Goal: Task Accomplishment & Management: Manage account settings

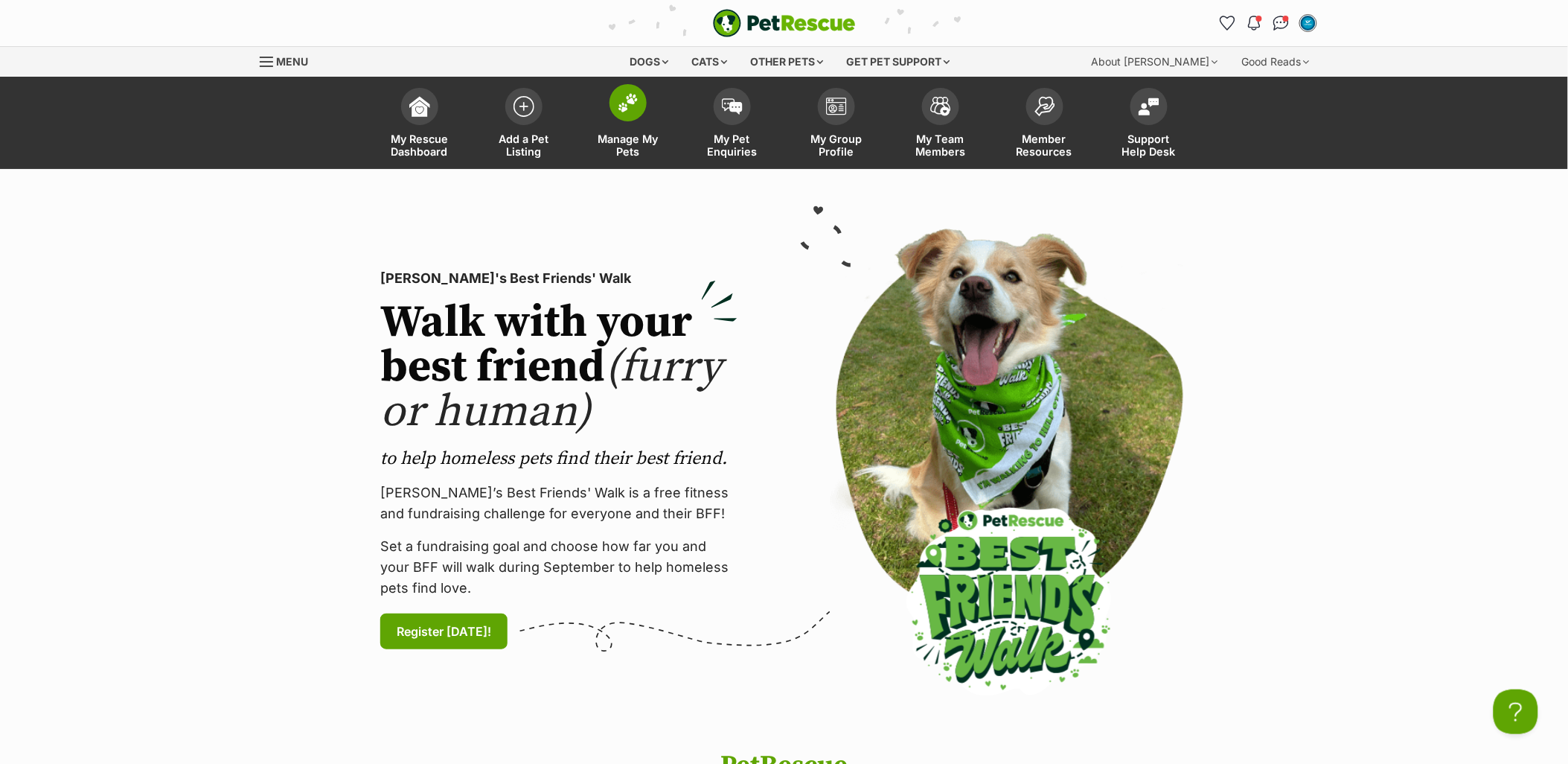
click at [645, 135] on span "Manage My Pets" at bounding box center [628, 145] width 67 height 25
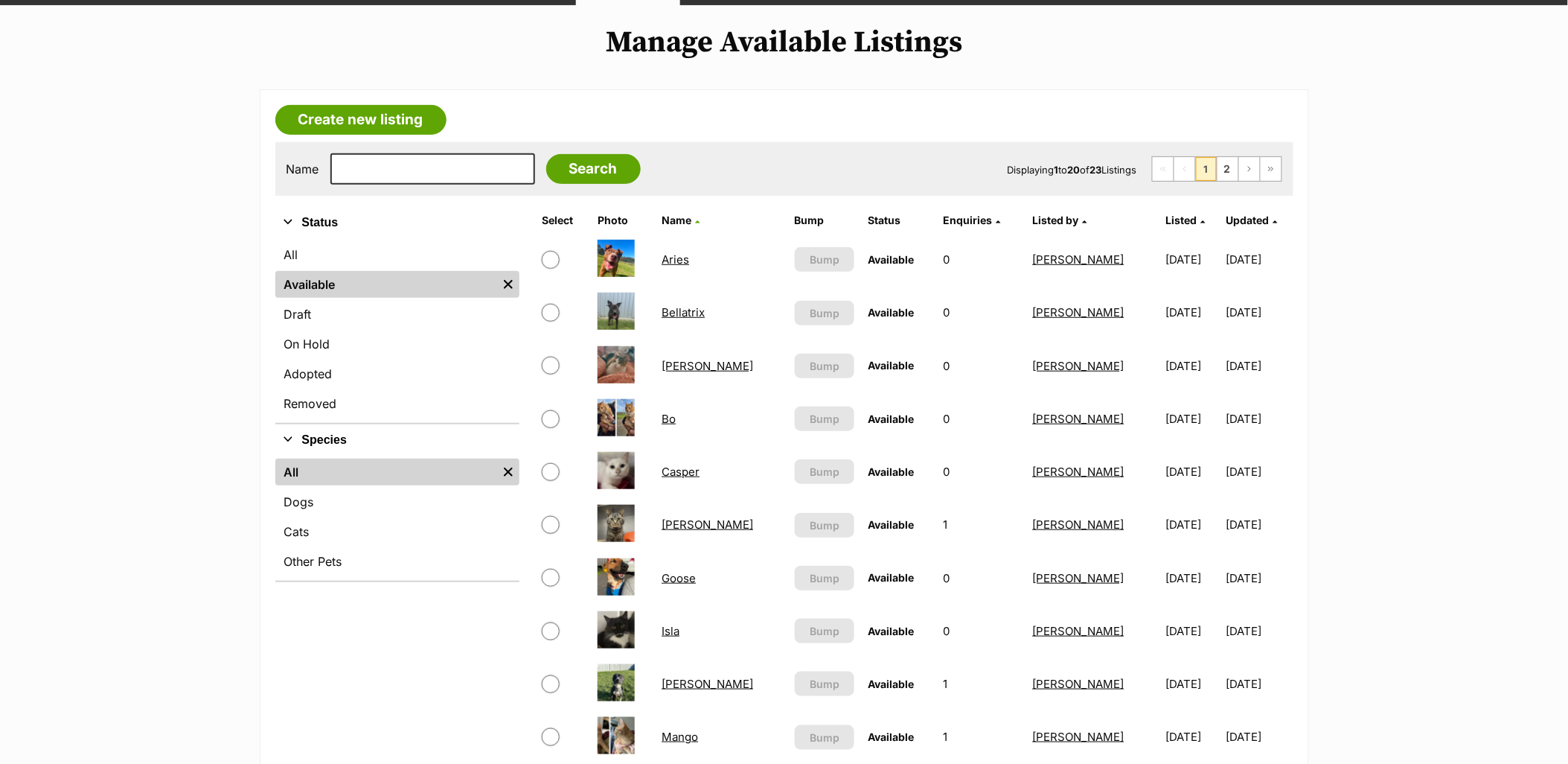
scroll to position [165, 0]
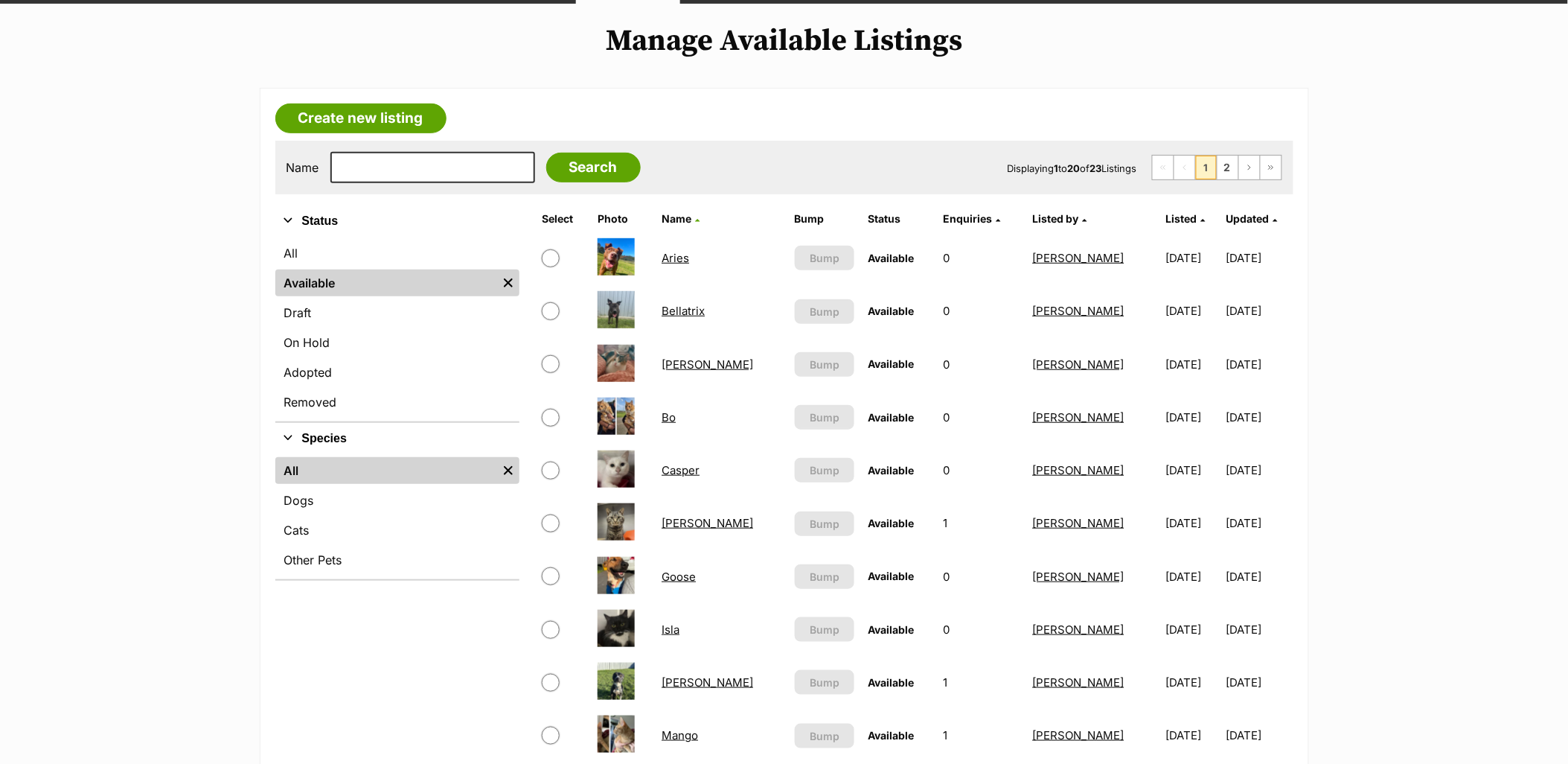
click at [685, 363] on link "Betsy" at bounding box center [707, 365] width 91 height 14
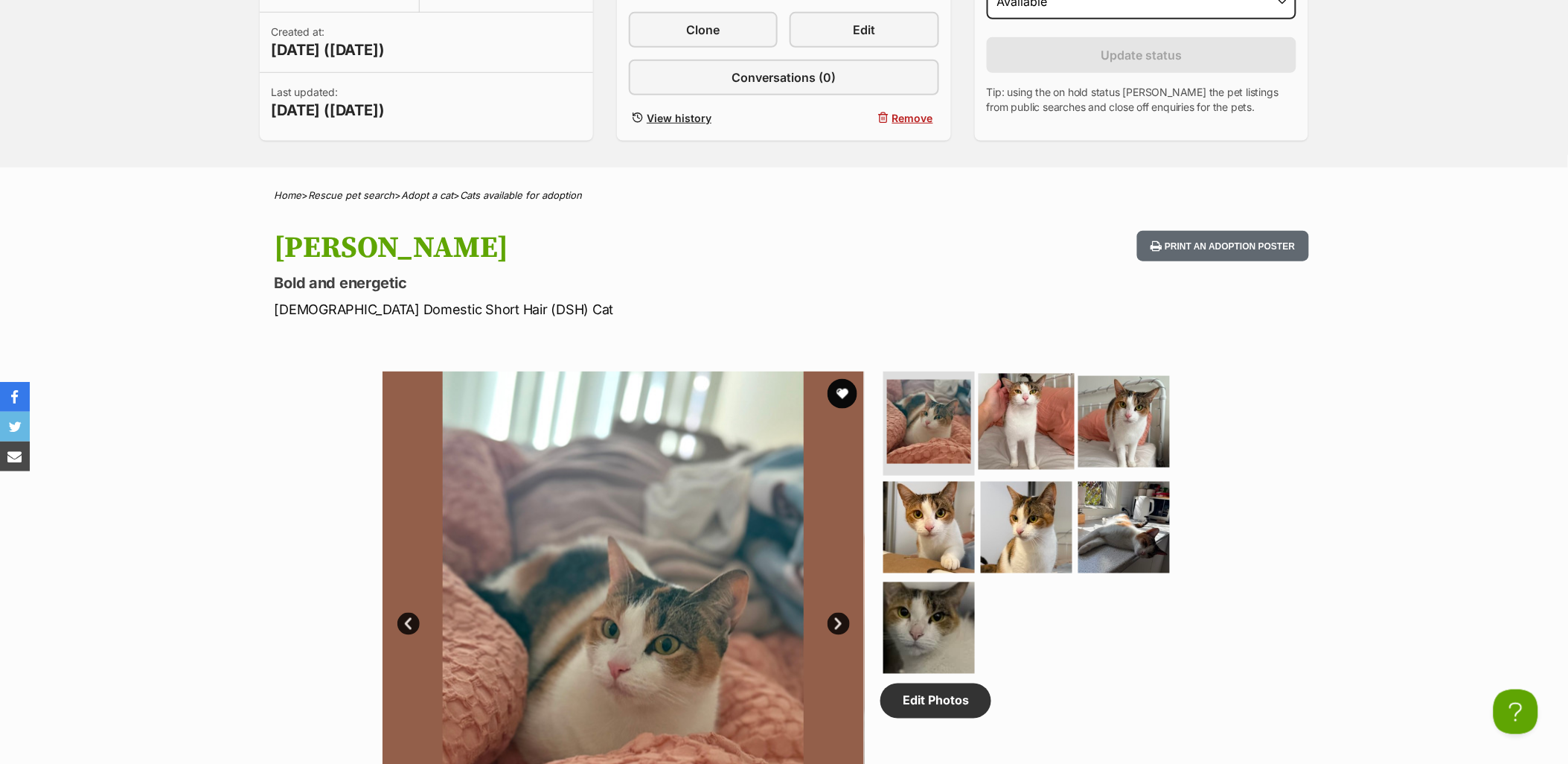
click at [1014, 424] on img at bounding box center [1026, 422] width 96 height 96
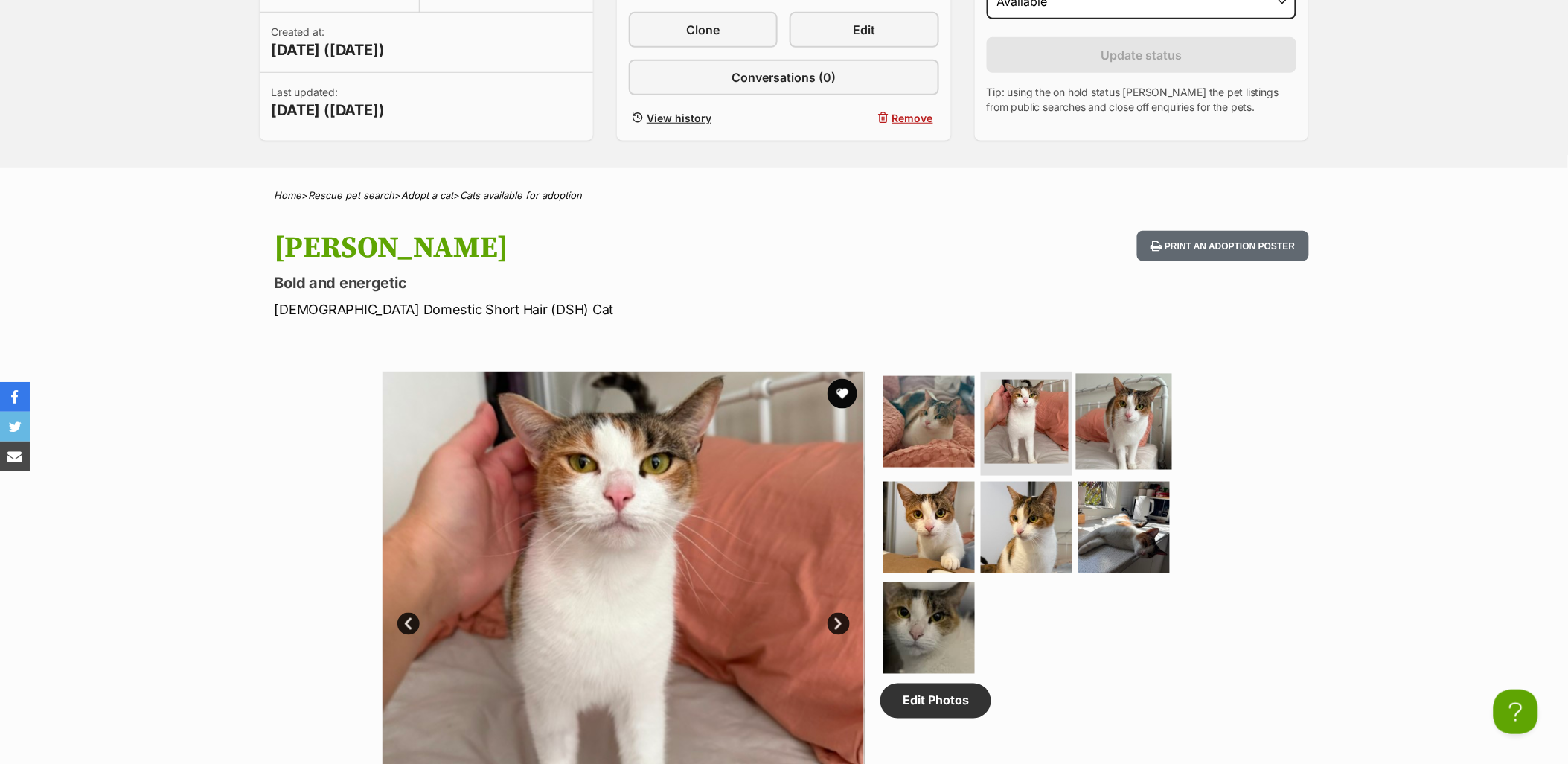
click at [1119, 429] on img at bounding box center [1124, 422] width 96 height 96
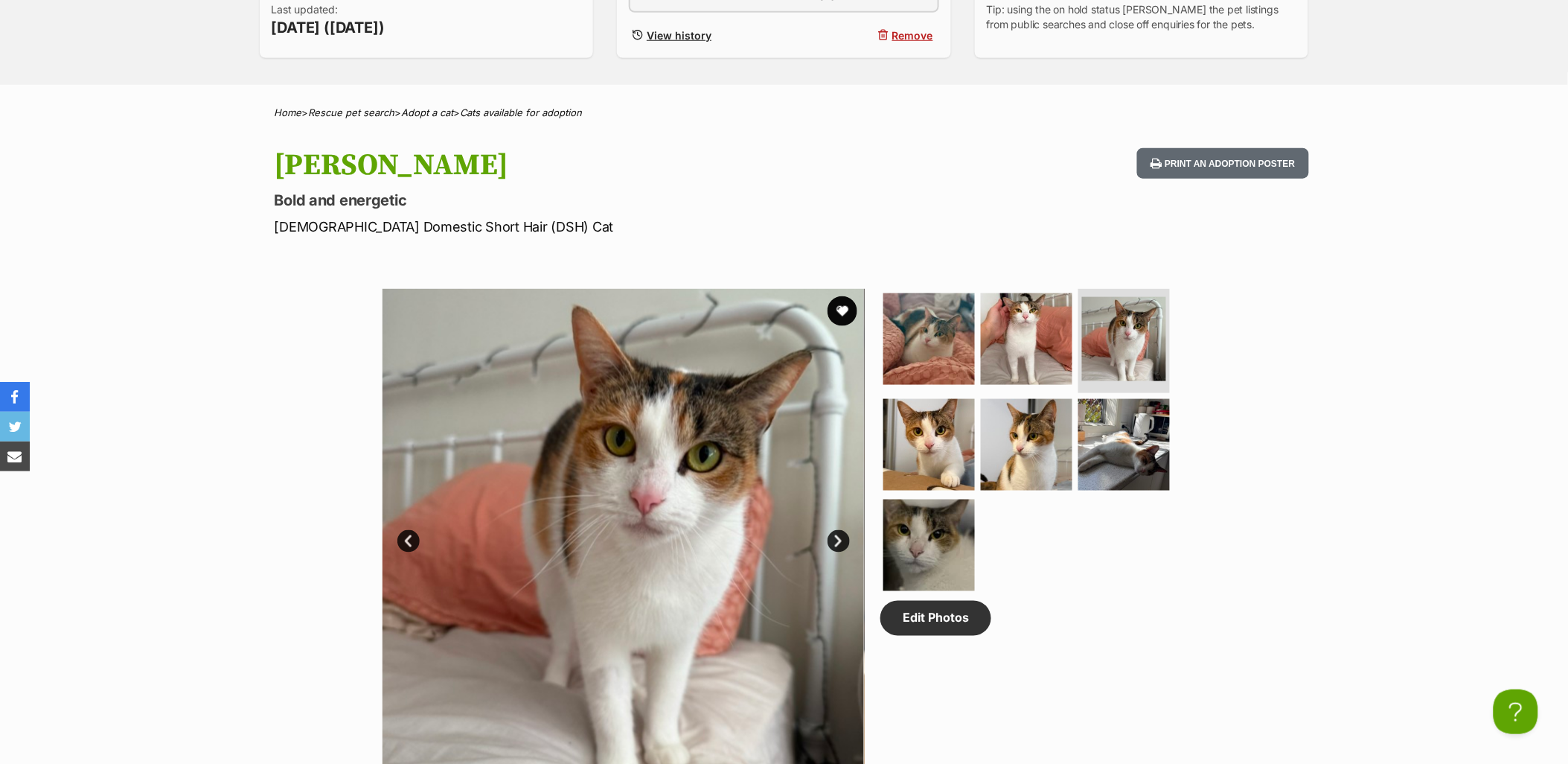
scroll to position [579, 0]
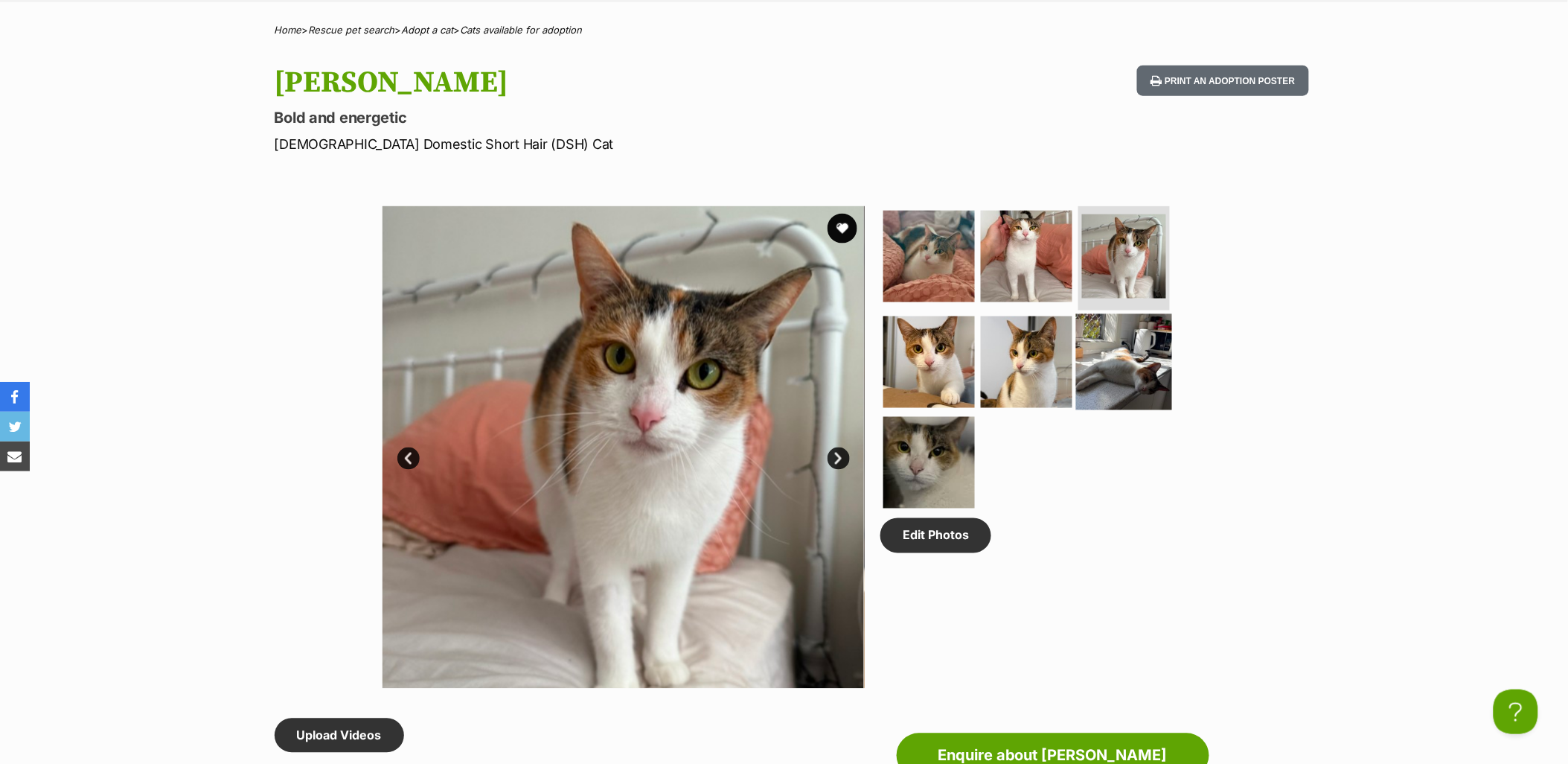
click at [1117, 359] on img at bounding box center [1124, 361] width 96 height 96
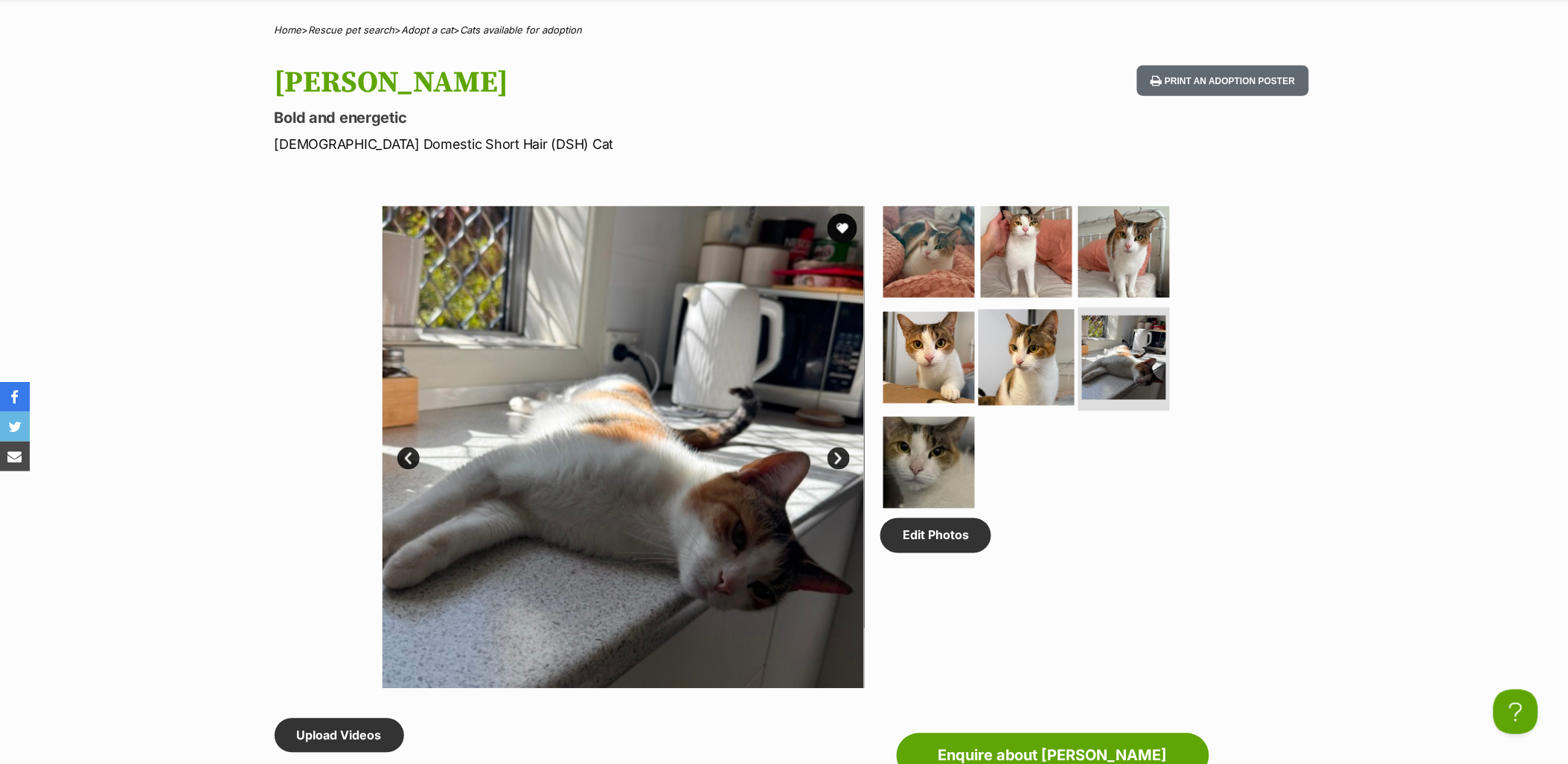
click at [1025, 361] on img at bounding box center [1026, 357] width 96 height 96
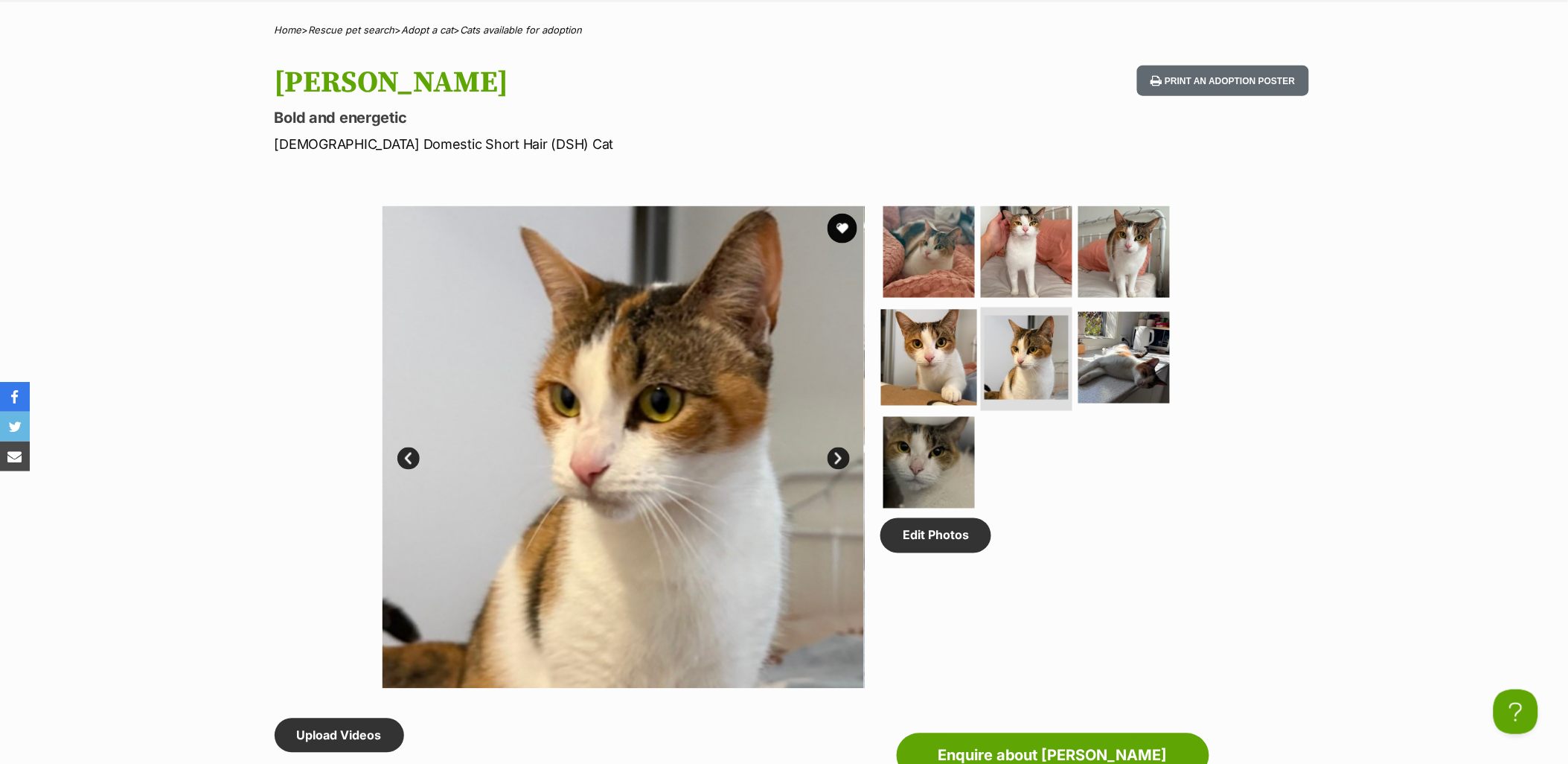
click at [938, 359] on img at bounding box center [929, 357] width 96 height 96
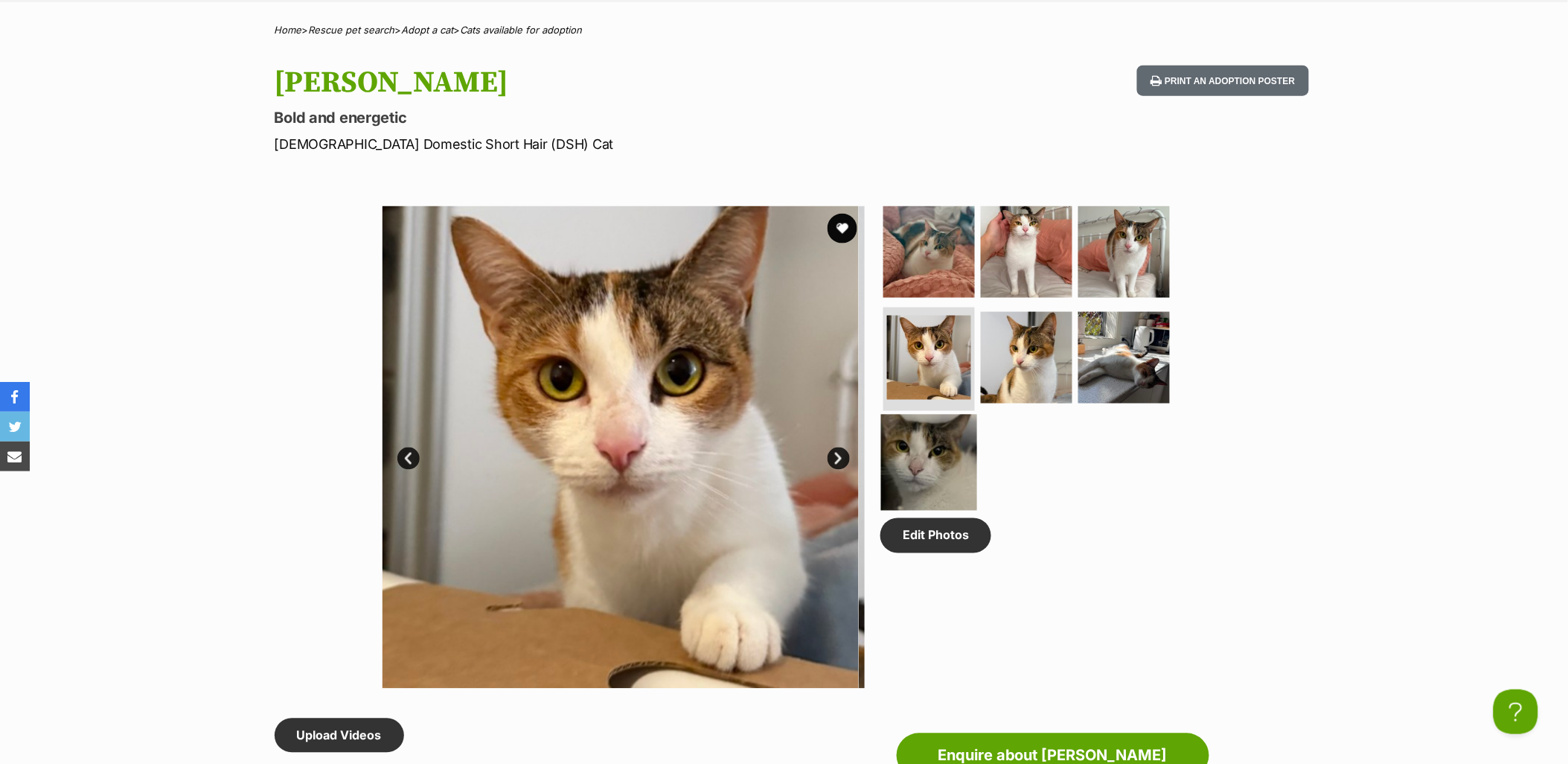
click at [954, 471] on img at bounding box center [929, 462] width 96 height 96
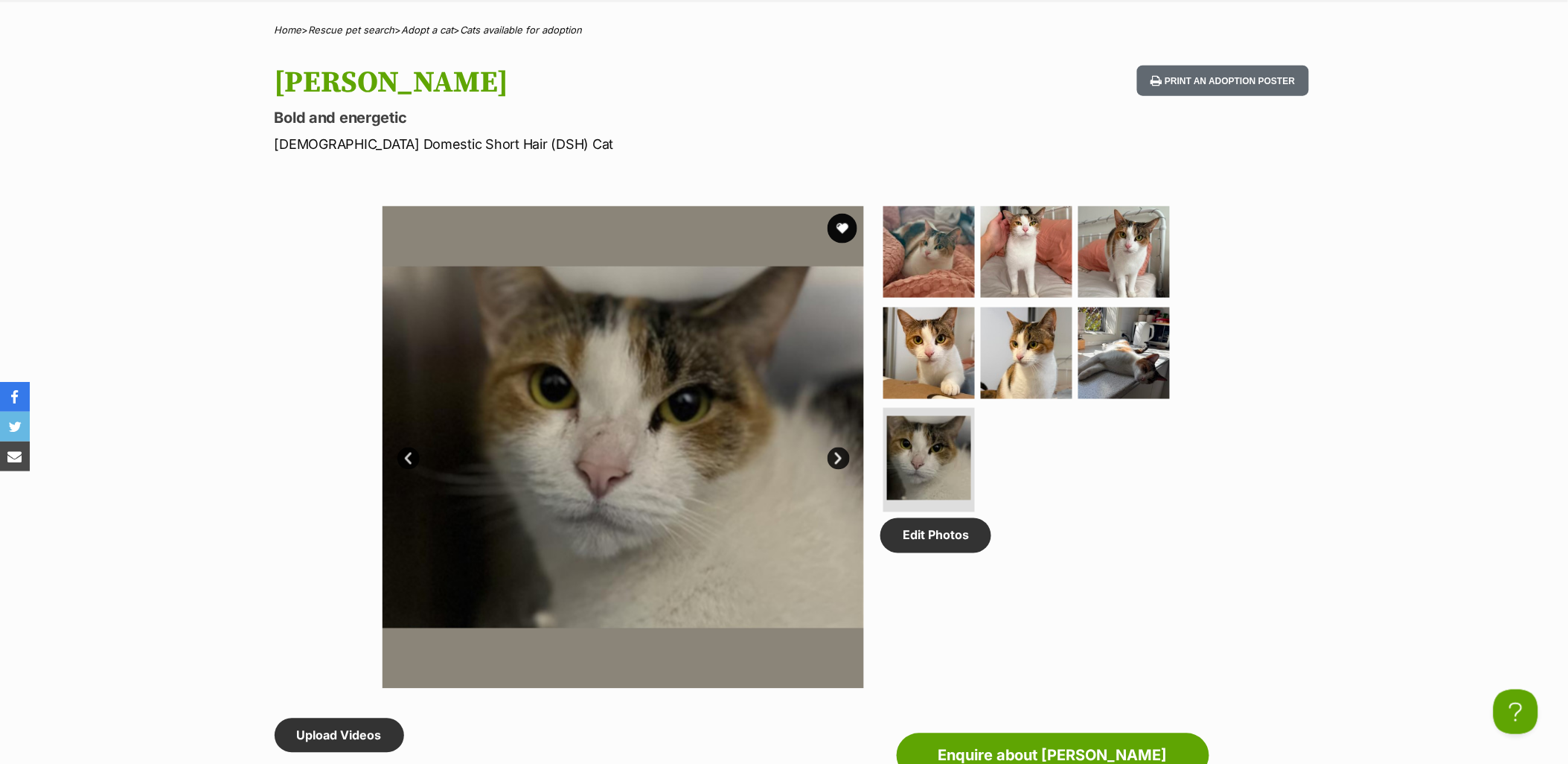
scroll to position [248, 0]
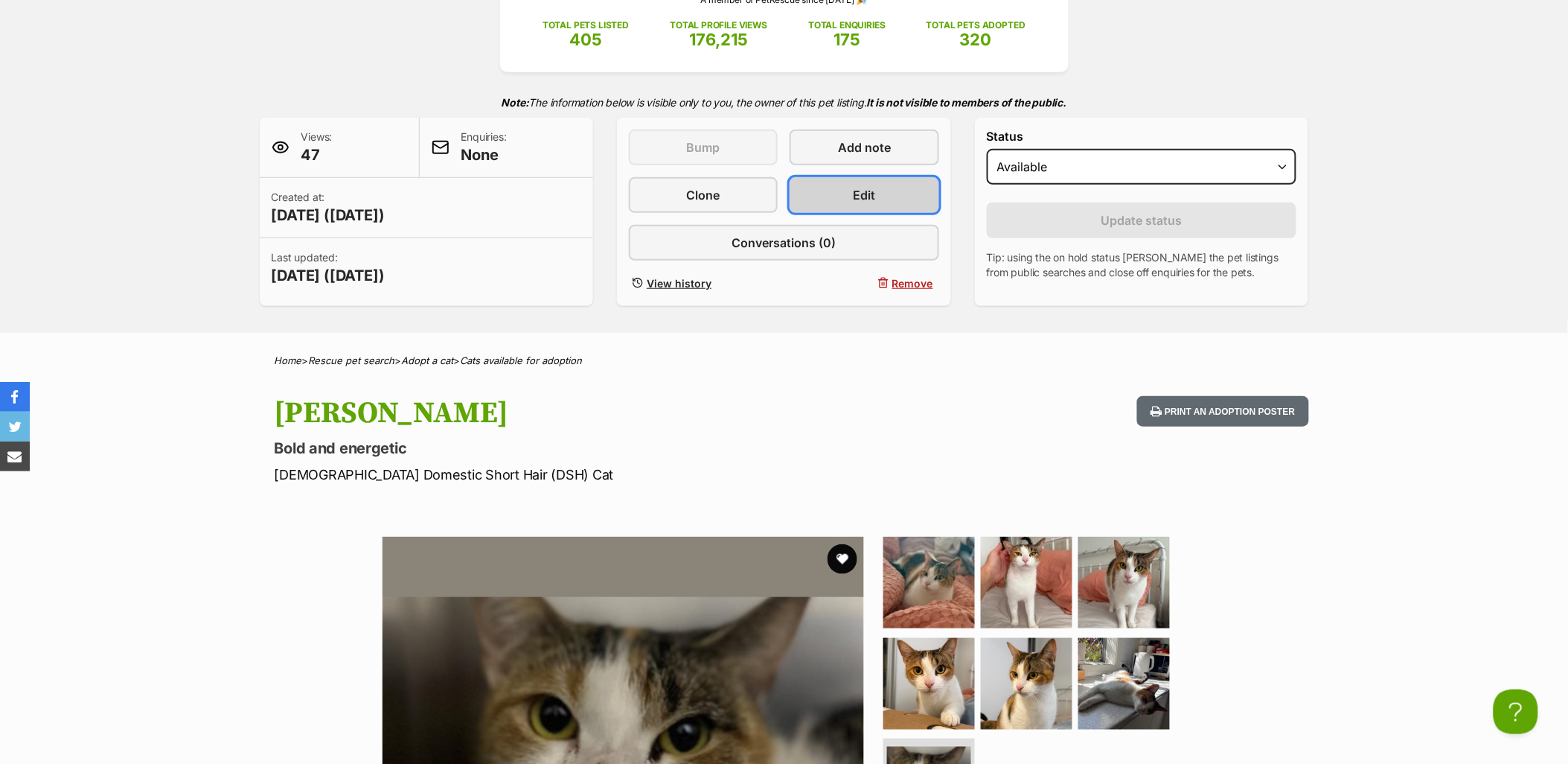
click at [858, 198] on span "Edit" at bounding box center [865, 195] width 23 height 18
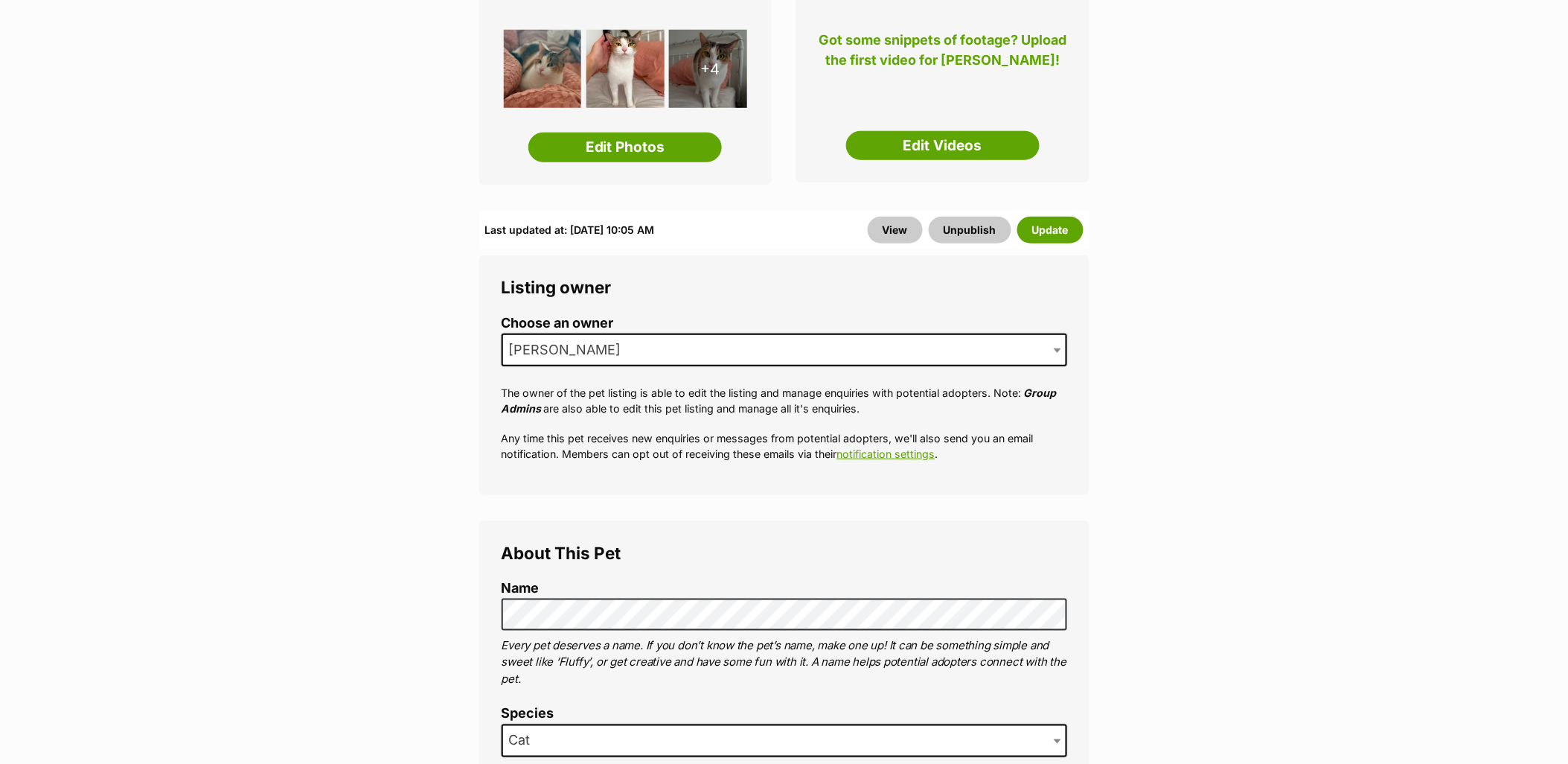
scroll to position [331, 0]
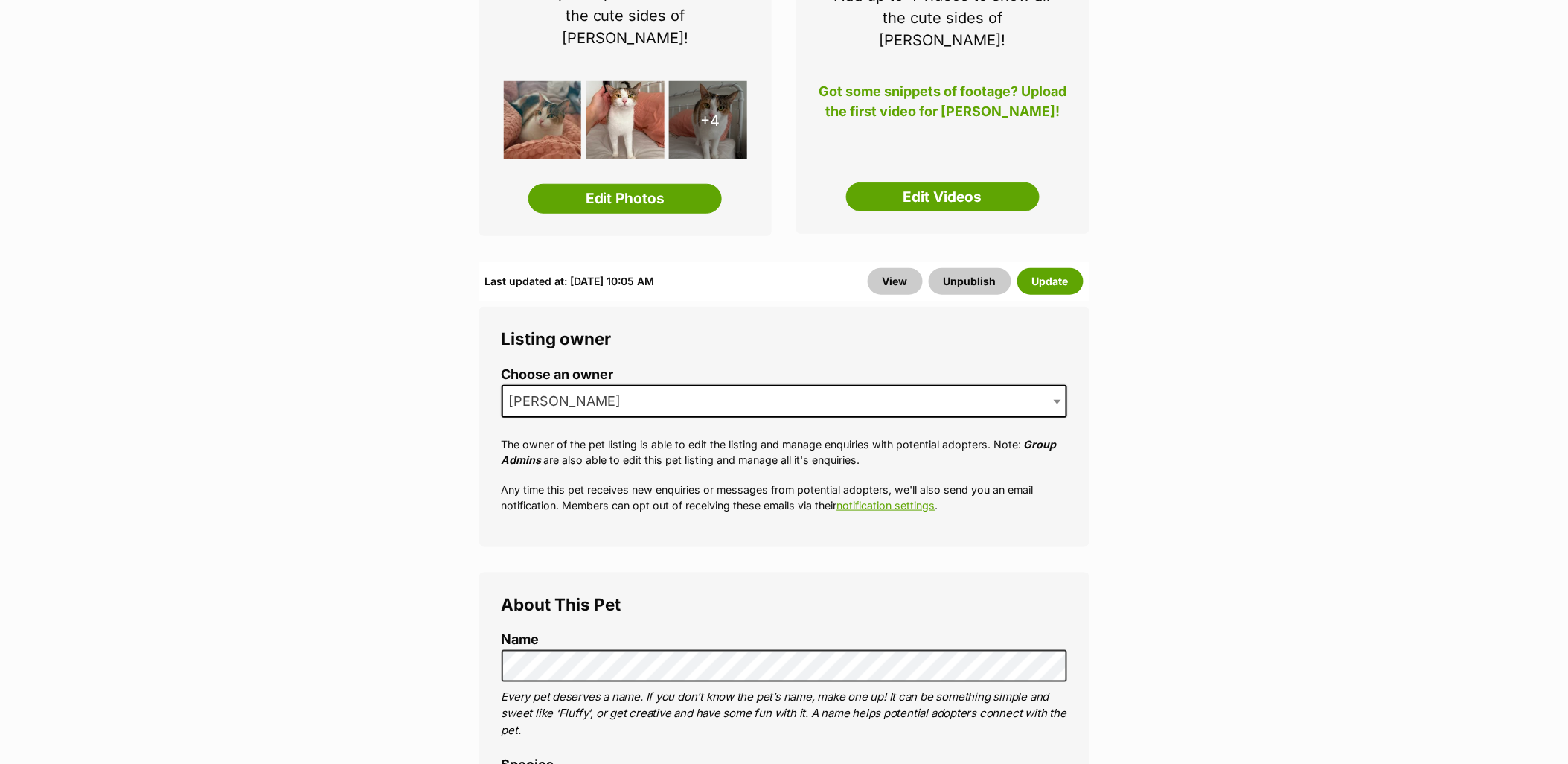
click at [556, 154] on div "Add or edit photos Add up to 9 photos to show all the cute sides of [PERSON_NAM…" at bounding box center [626, 79] width 293 height 313
click at [589, 188] on link "Edit Photos" at bounding box center [625, 199] width 193 height 30
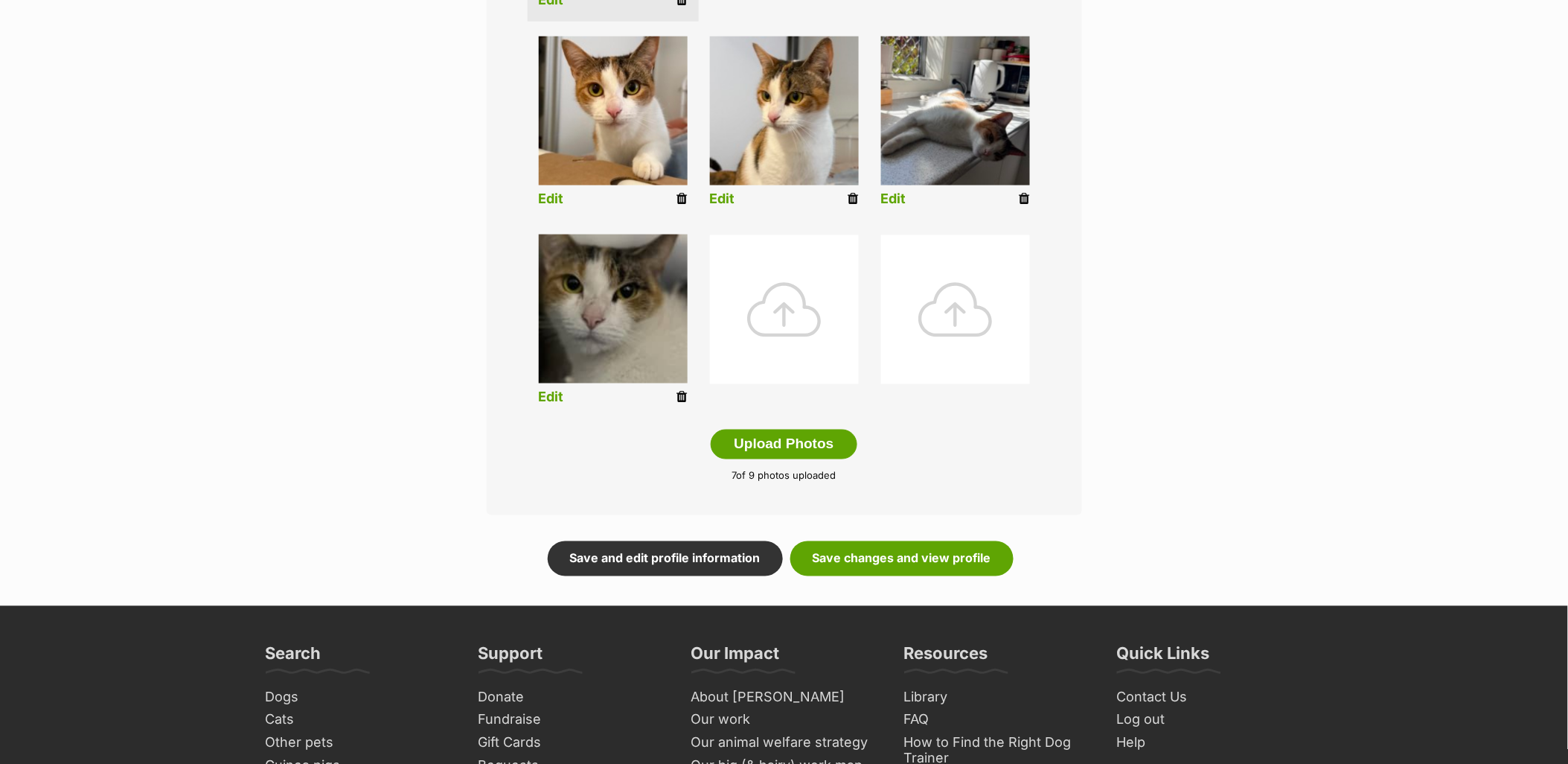
scroll to position [579, 0]
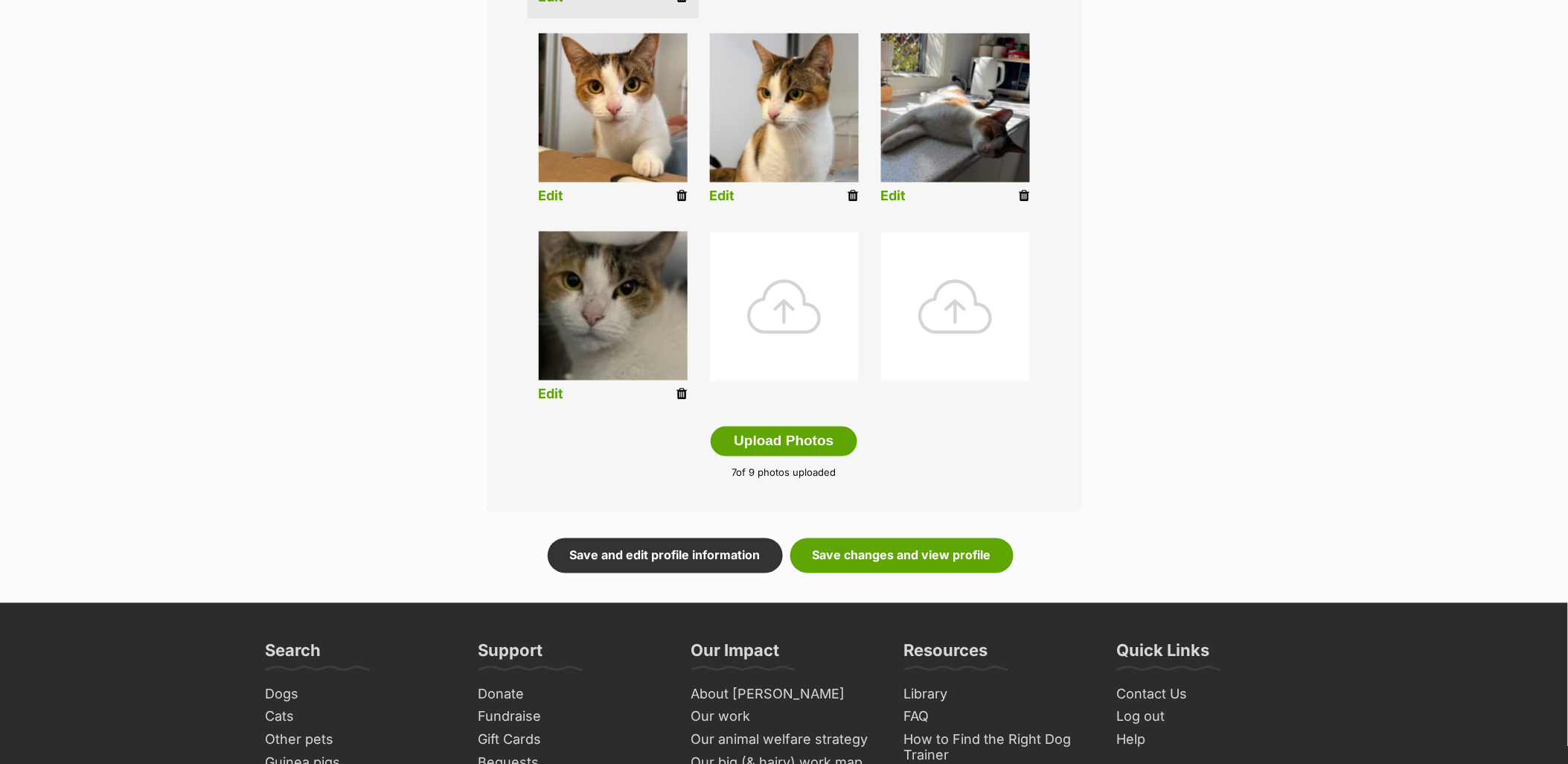
click at [679, 392] on icon at bounding box center [682, 394] width 11 height 14
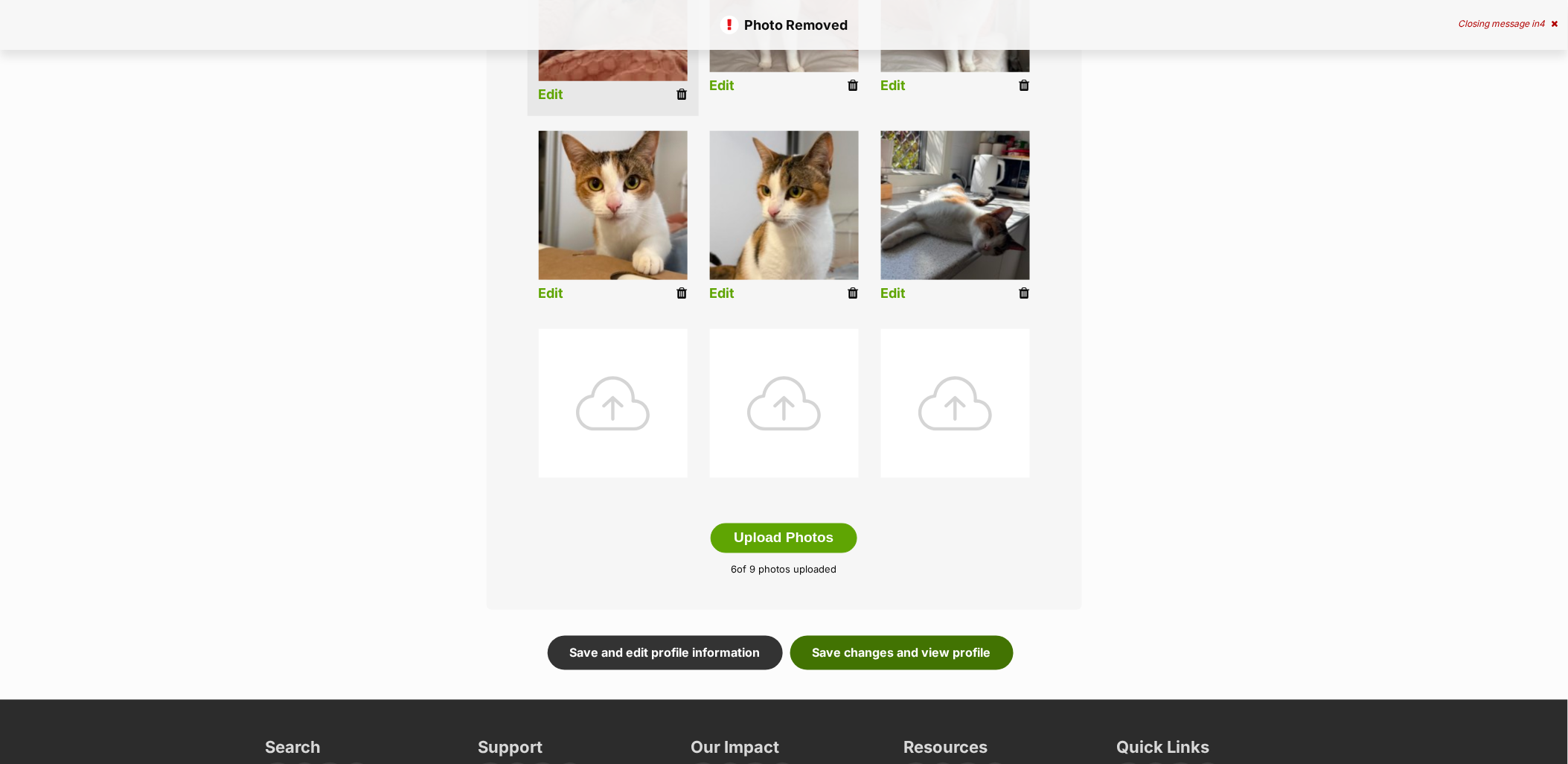
scroll to position [496, 0]
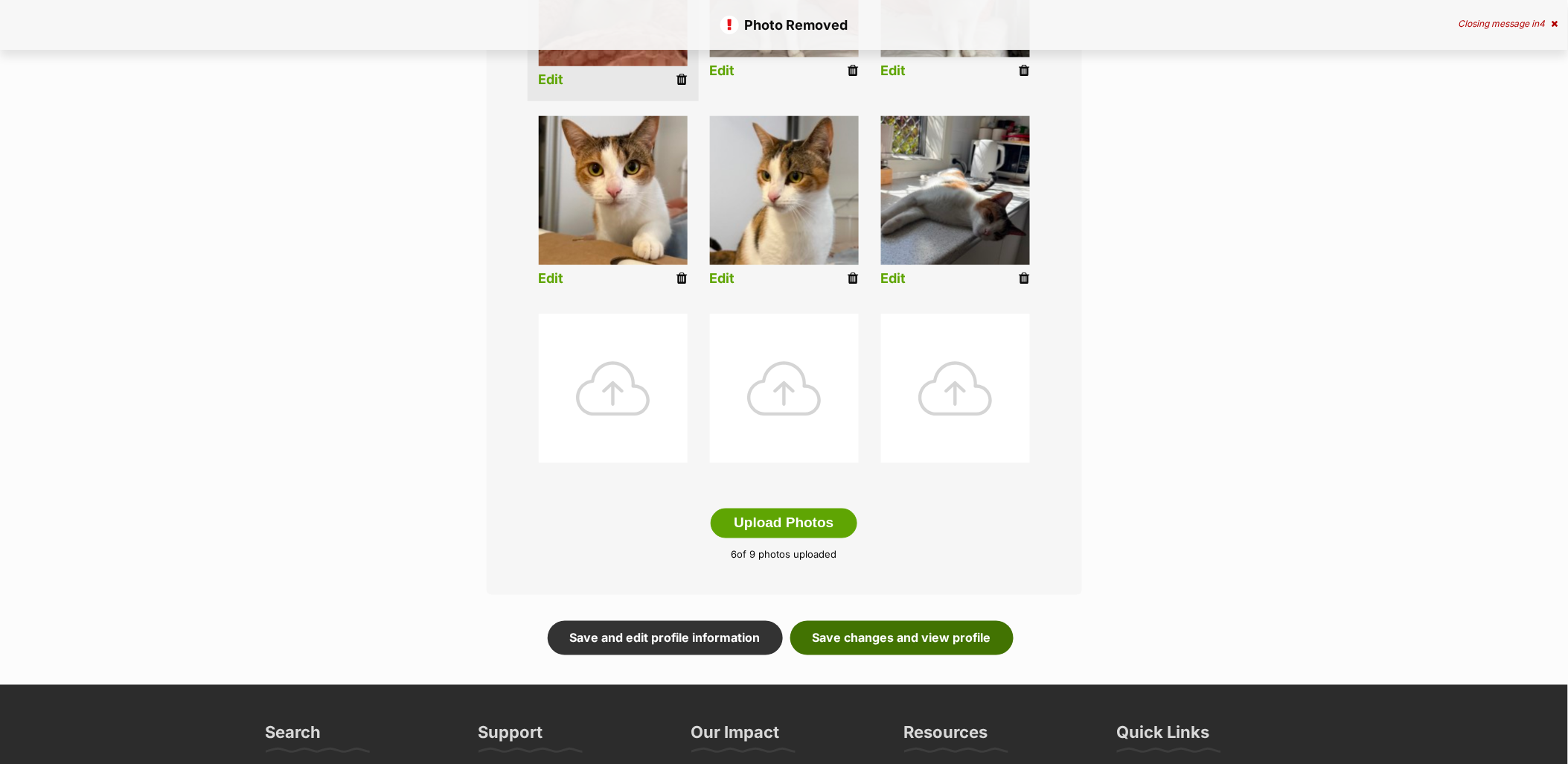
click at [868, 646] on link "Save changes and view profile" at bounding box center [902, 638] width 223 height 34
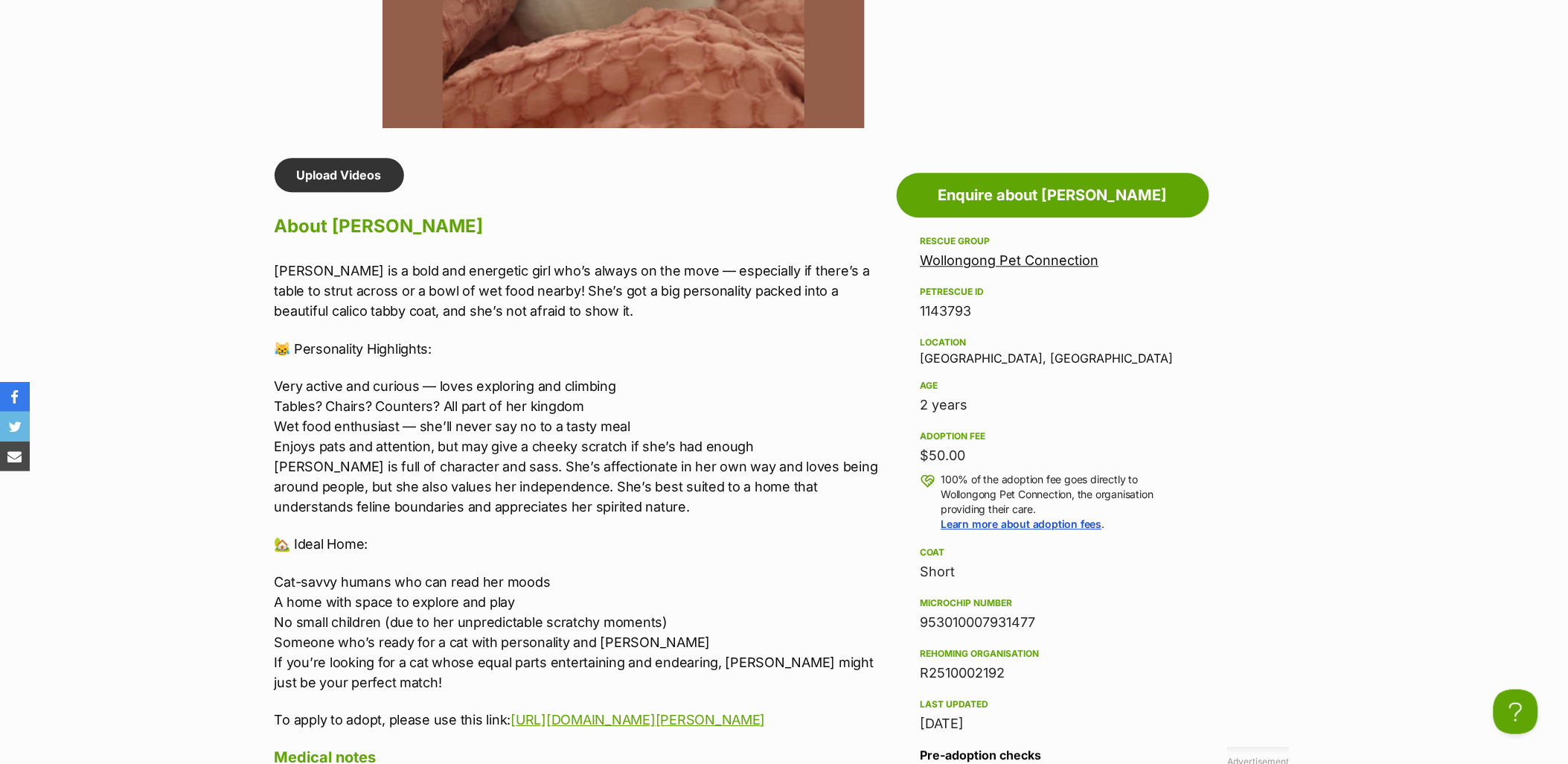
scroll to position [1158, 0]
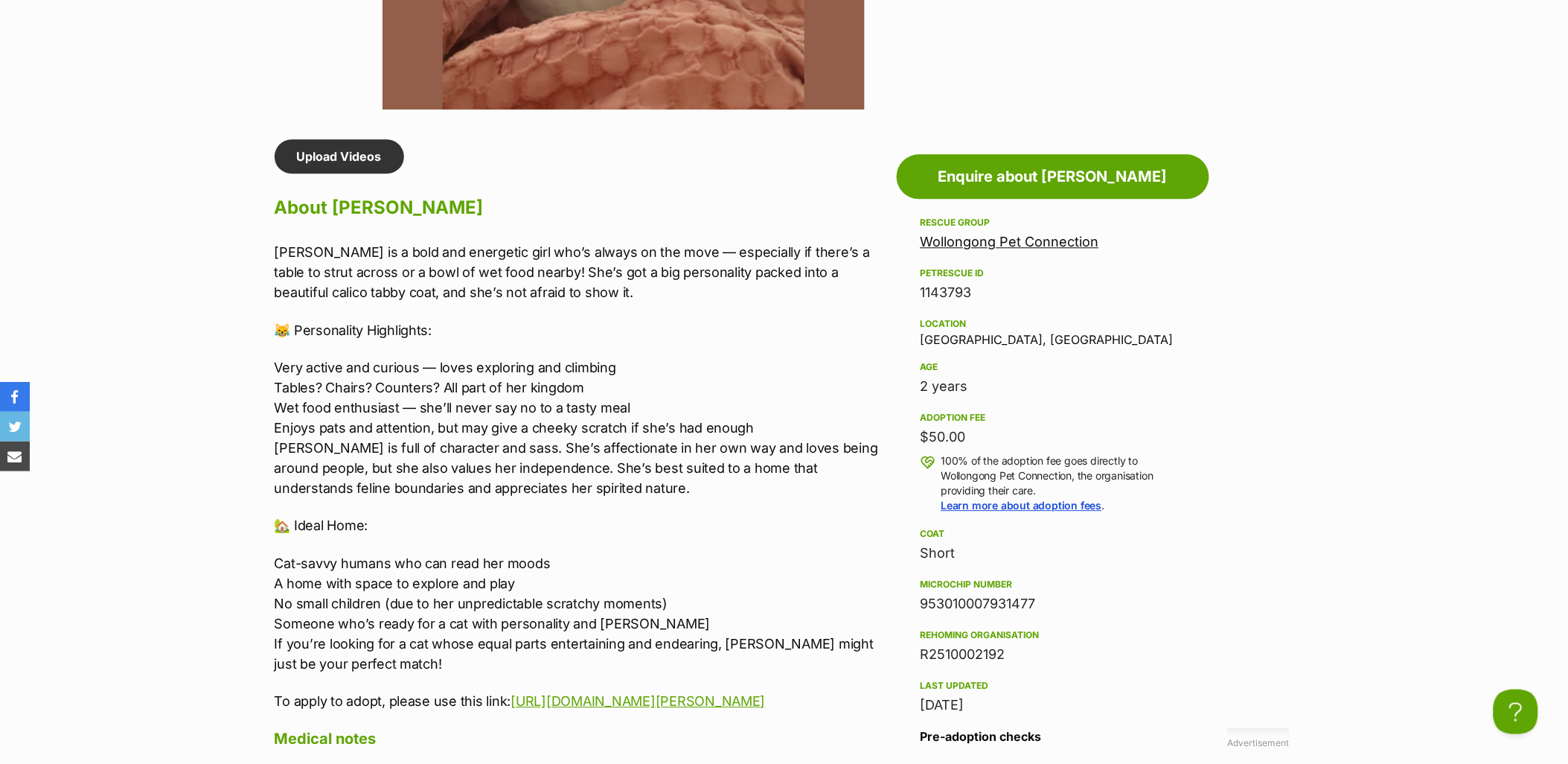
click at [648, 449] on p "Very active and curious — loves exploring and climbing Tables? Chairs? Counters…" at bounding box center [581, 428] width 615 height 141
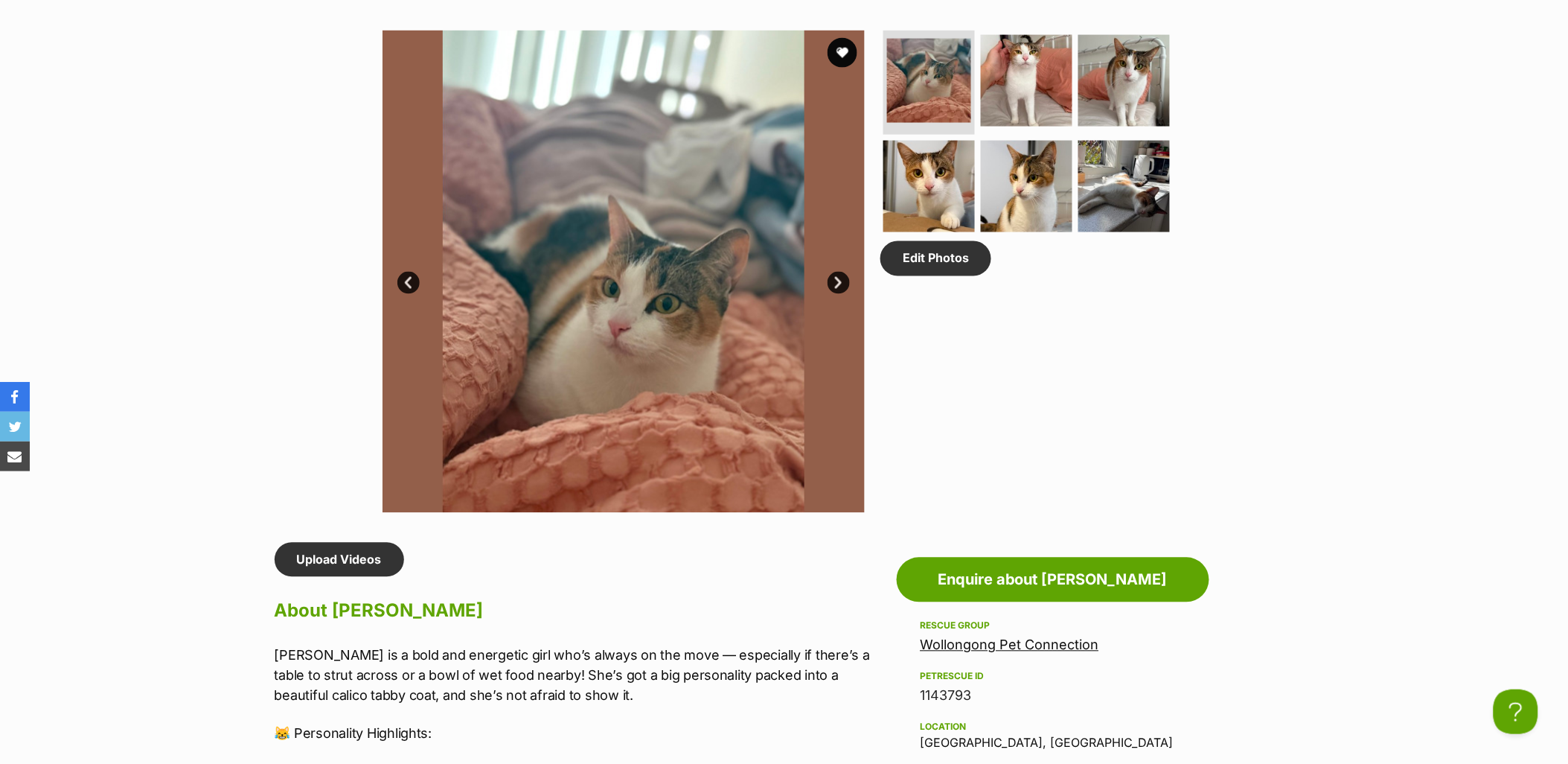
scroll to position [744, 0]
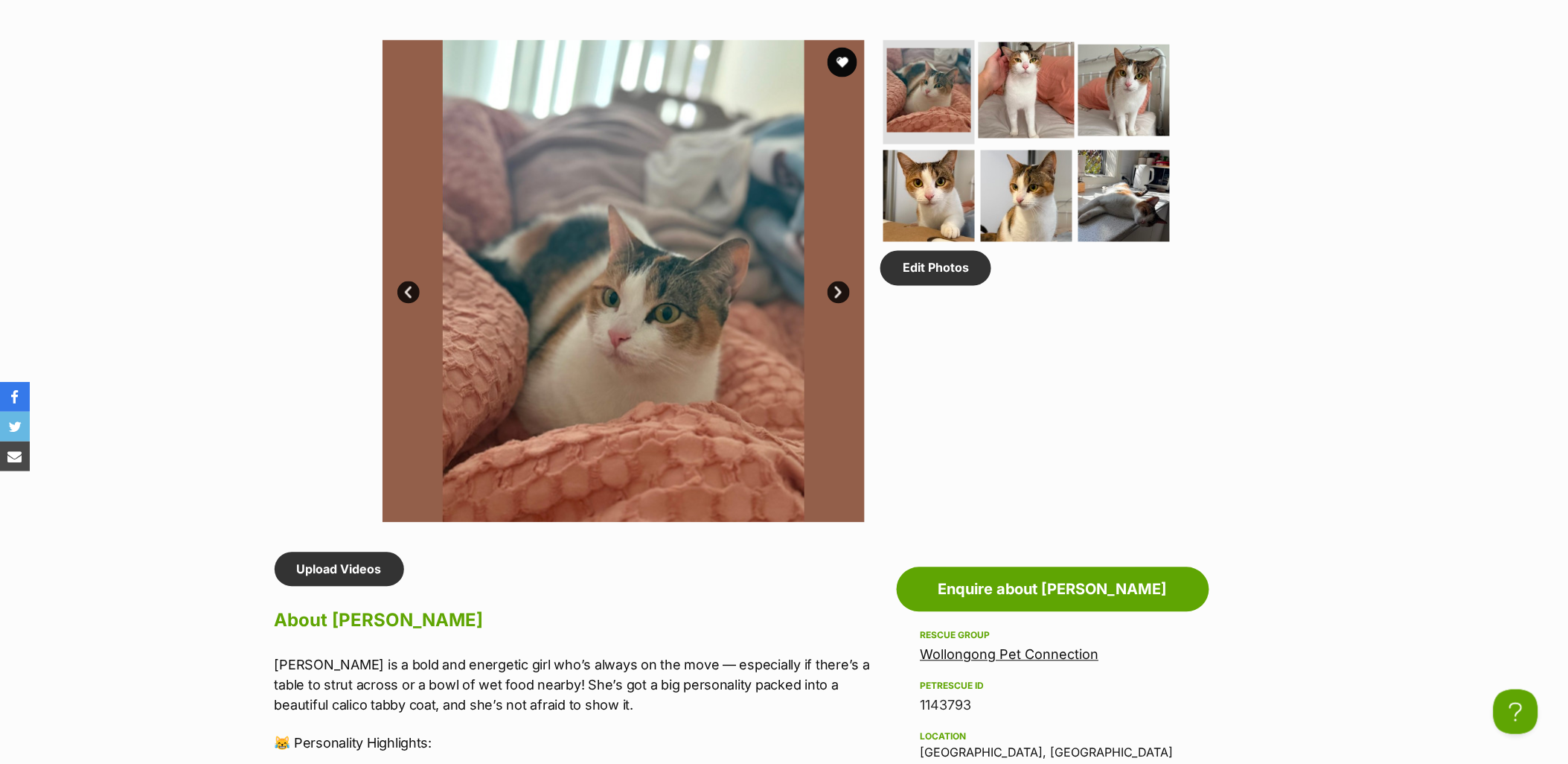
click at [1035, 90] on img at bounding box center [1026, 90] width 96 height 96
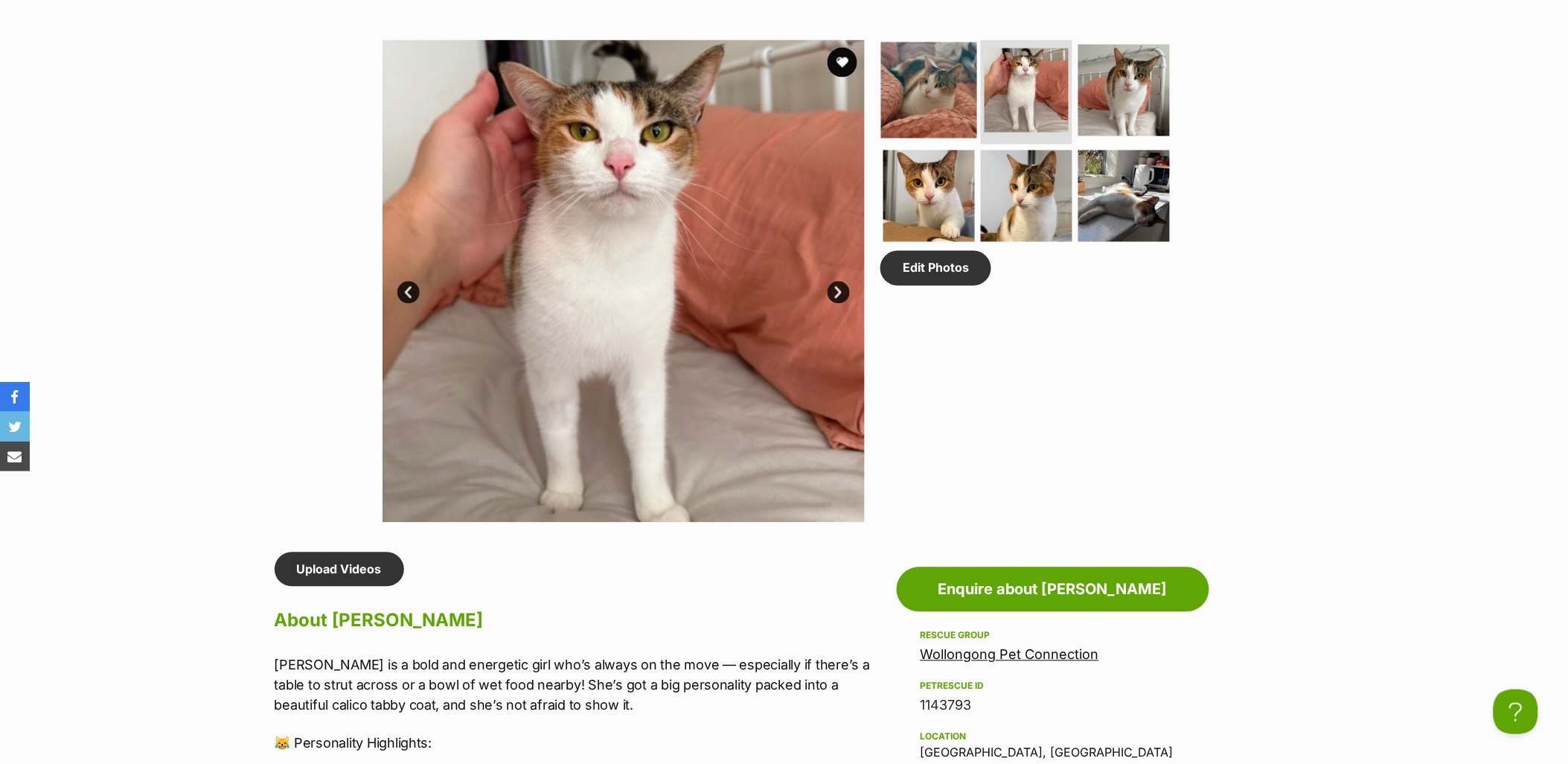
click at [917, 95] on img at bounding box center [929, 90] width 96 height 96
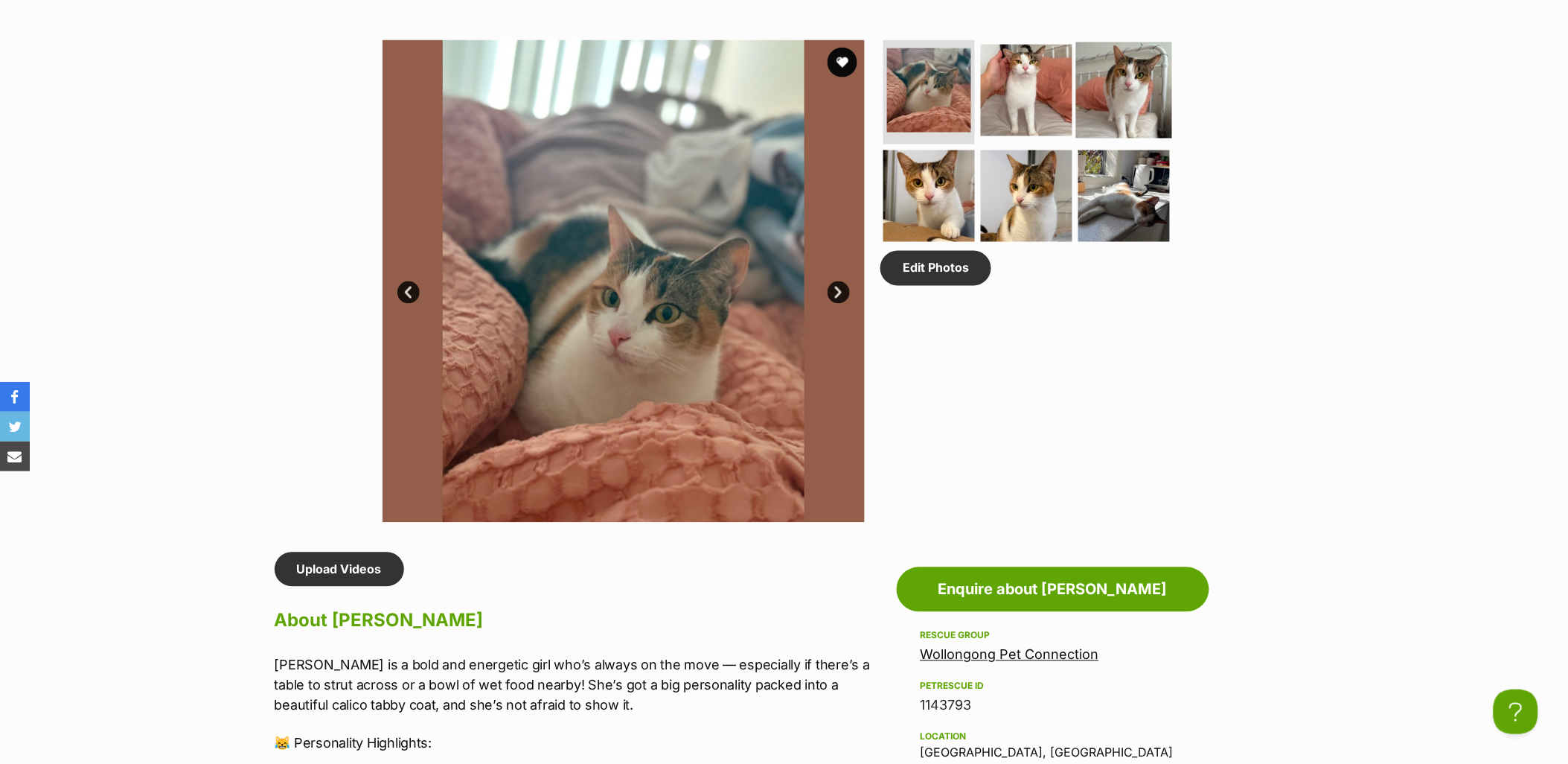
click at [1128, 91] on img at bounding box center [1124, 90] width 96 height 96
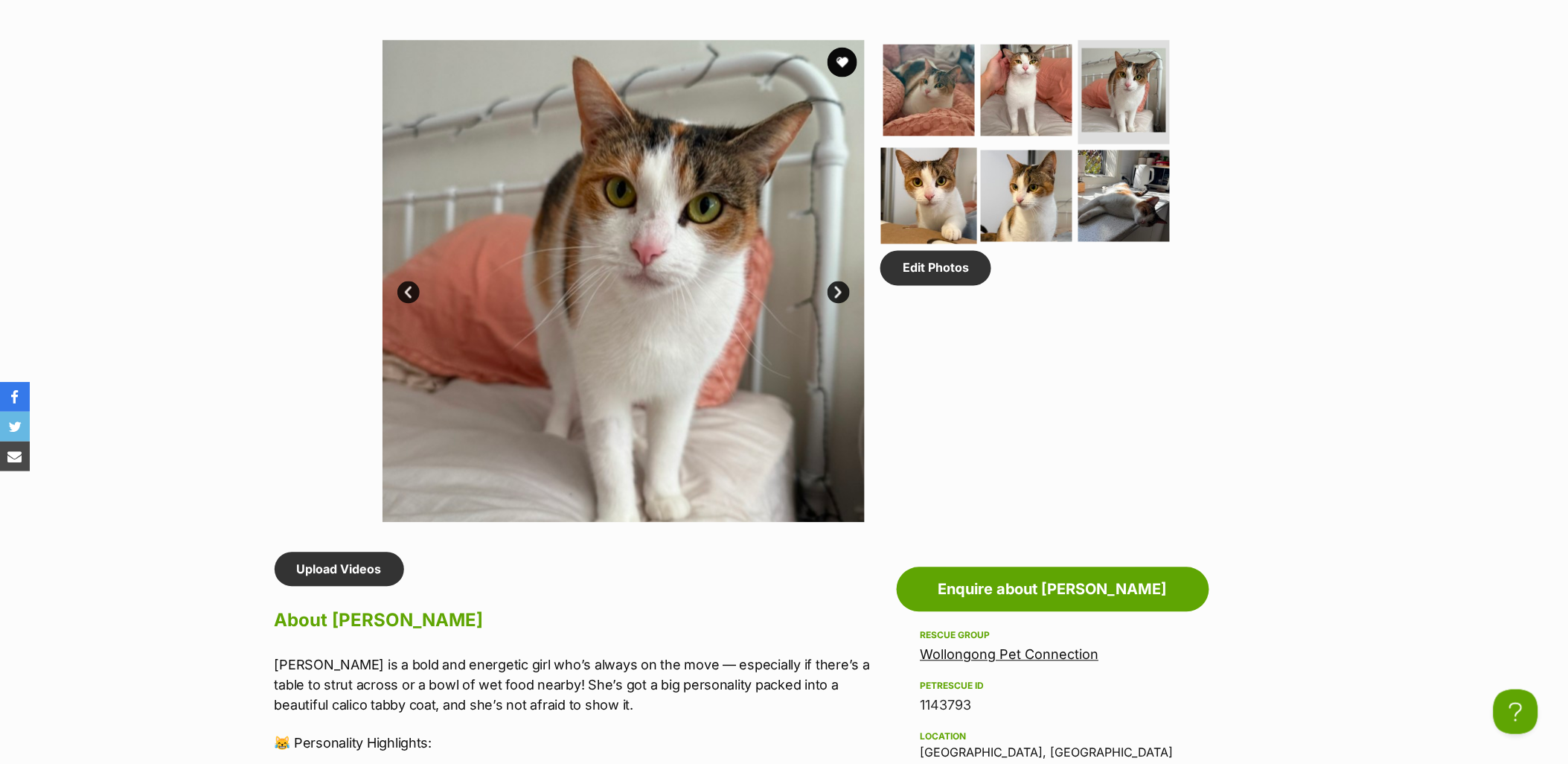
click at [926, 188] on img at bounding box center [929, 195] width 96 height 96
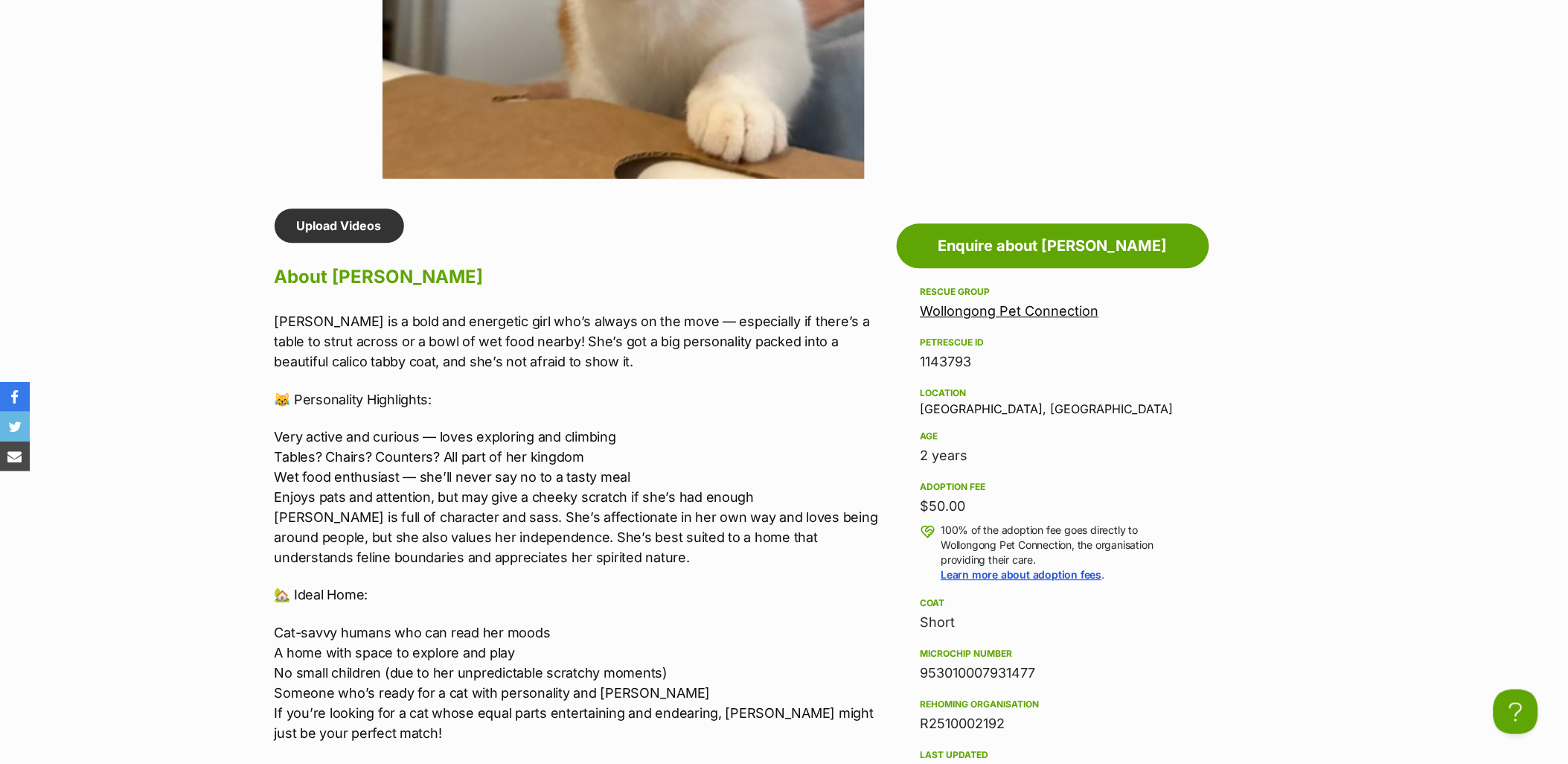
scroll to position [1241, 0]
